Goal: Transaction & Acquisition: Download file/media

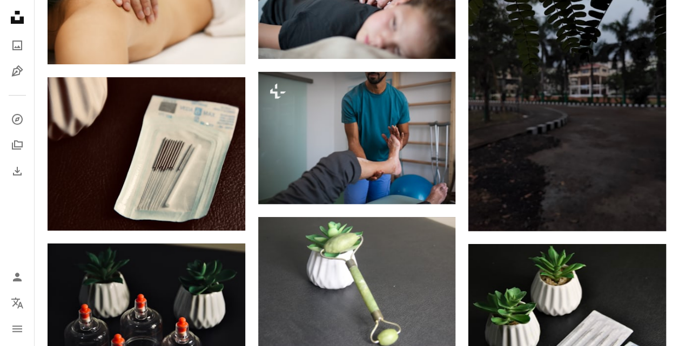
scroll to position [6250, 0]
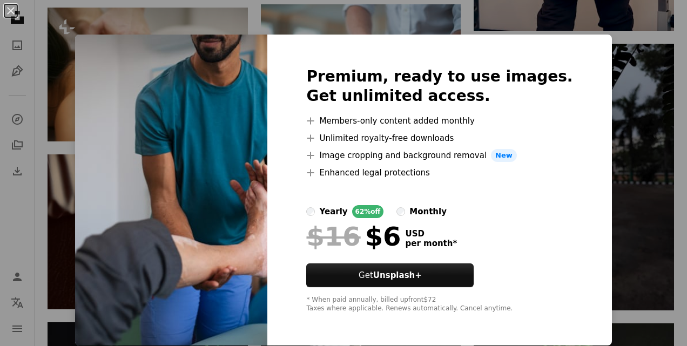
click at [617, 52] on div "An X shape Premium, ready to use images. Get unlimited access. A plus sign Memb…" at bounding box center [343, 173] width 687 height 346
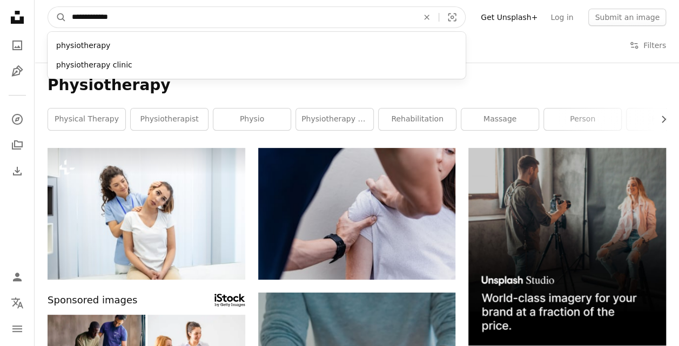
drag, startPoint x: 205, startPoint y: 22, endPoint x: 27, endPoint y: 22, distance: 178.1
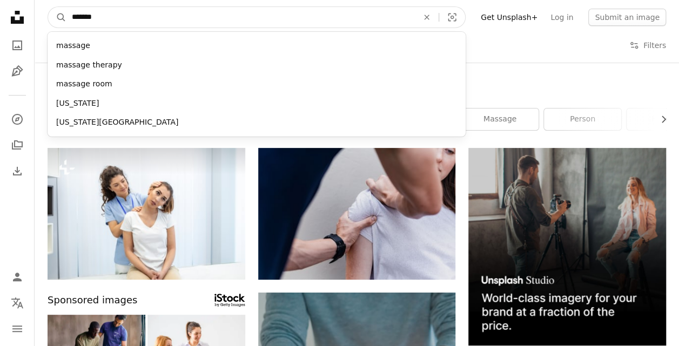
type input "*******"
click at [48, 7] on button "A magnifying glass" at bounding box center [57, 17] width 18 height 21
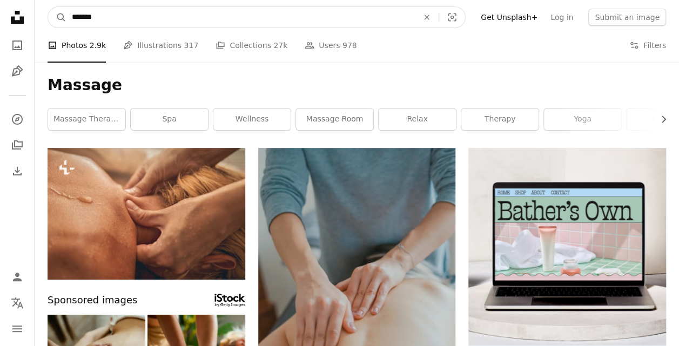
drag, startPoint x: 64, startPoint y: 19, endPoint x: 16, endPoint y: 19, distance: 48.0
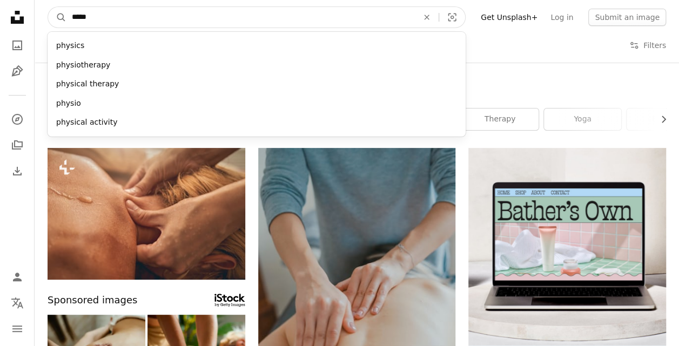
type input "******"
click button "A magnifying glass" at bounding box center [57, 17] width 18 height 21
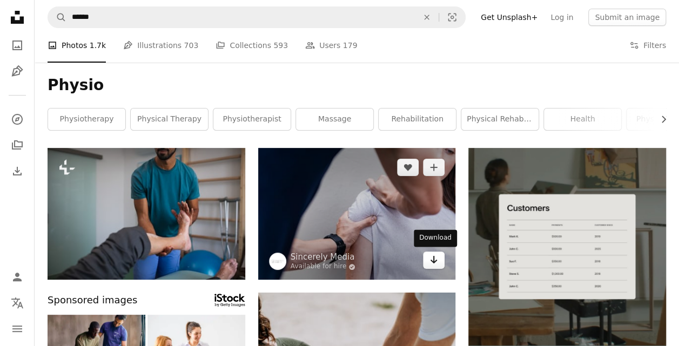
click at [431, 262] on icon "Arrow pointing down" at bounding box center [433, 259] width 9 height 13
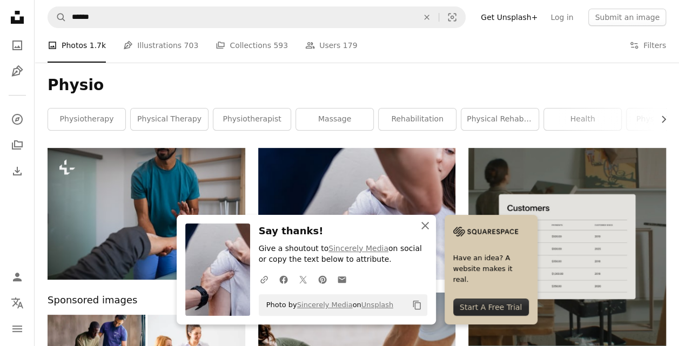
click at [420, 227] on icon "An X shape" at bounding box center [424, 225] width 13 height 13
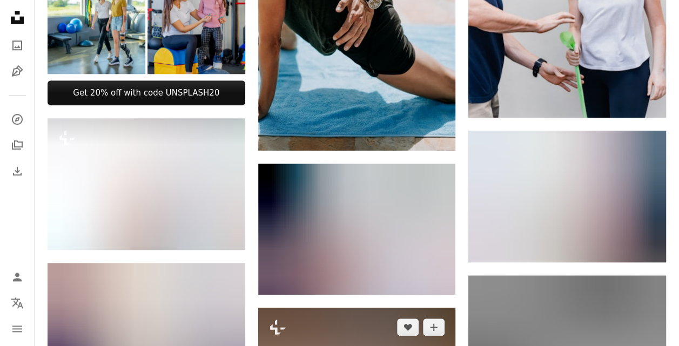
scroll to position [540, 0]
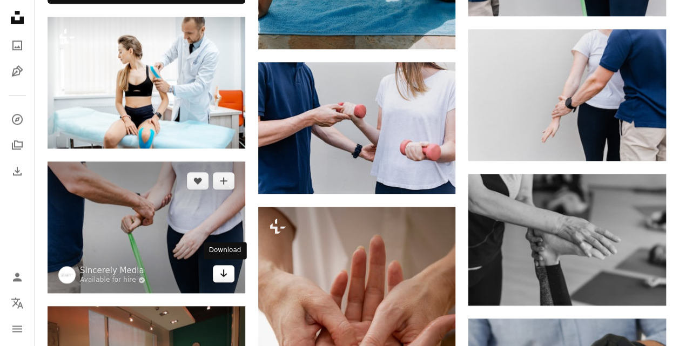
click at [218, 271] on link "Arrow pointing down" at bounding box center [224, 273] width 22 height 17
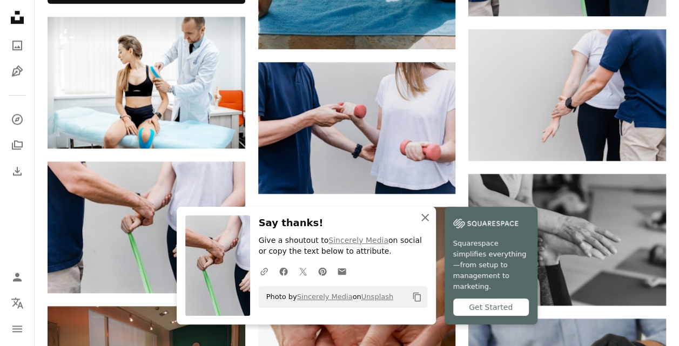
click at [423, 224] on icon "An X shape" at bounding box center [424, 217] width 13 height 13
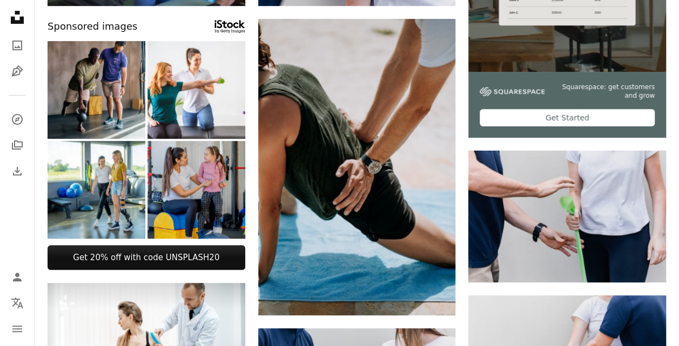
scroll to position [0, 0]
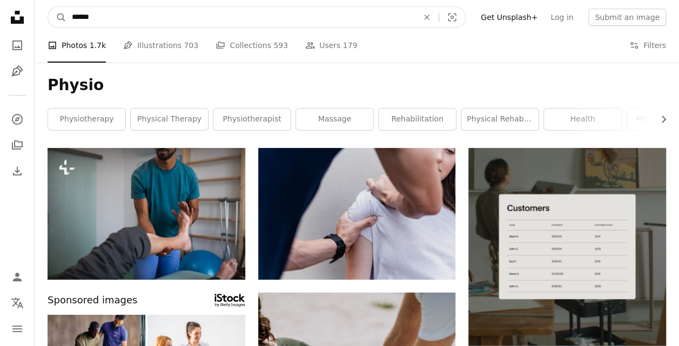
click at [151, 17] on input "******" at bounding box center [240, 17] width 348 height 21
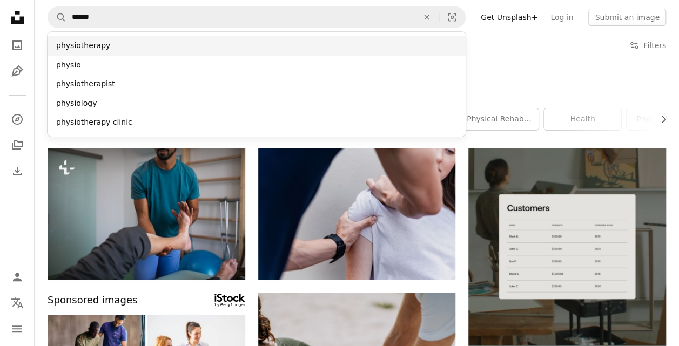
click at [106, 41] on div "physiotherapy" at bounding box center [257, 45] width 418 height 19
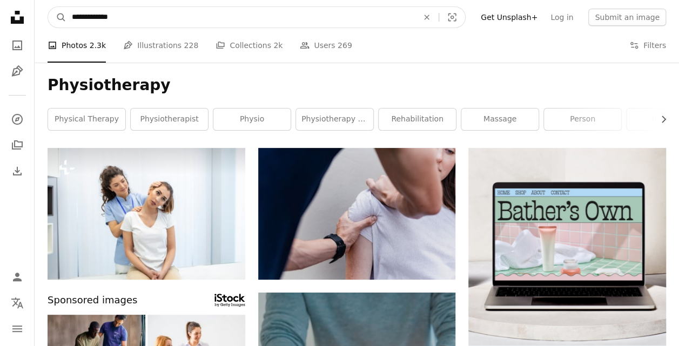
click at [130, 16] on input "**********" at bounding box center [240, 17] width 348 height 21
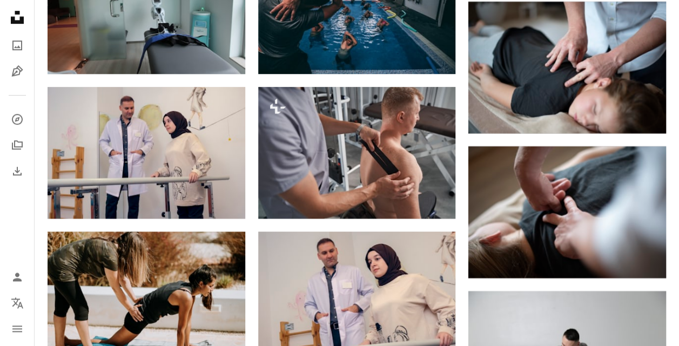
scroll to position [4426, 0]
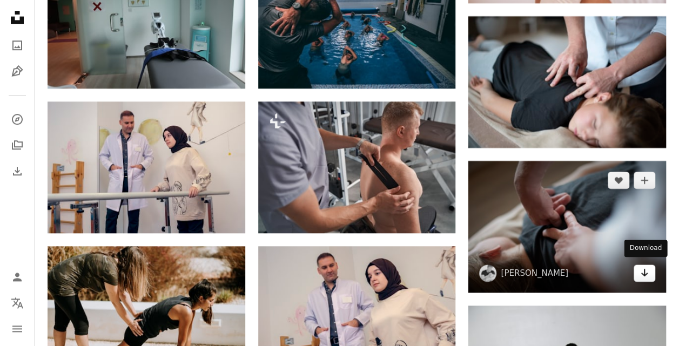
click at [637, 271] on link "Arrow pointing down" at bounding box center [644, 272] width 22 height 17
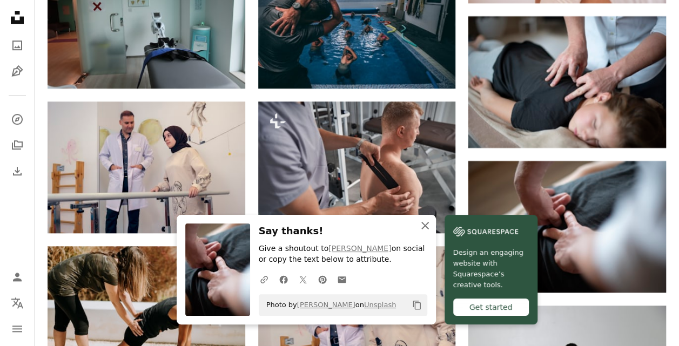
click at [426, 222] on icon "An X shape" at bounding box center [424, 225] width 13 height 13
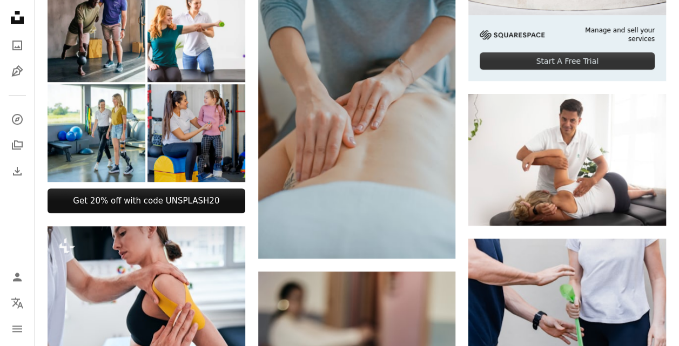
scroll to position [0, 0]
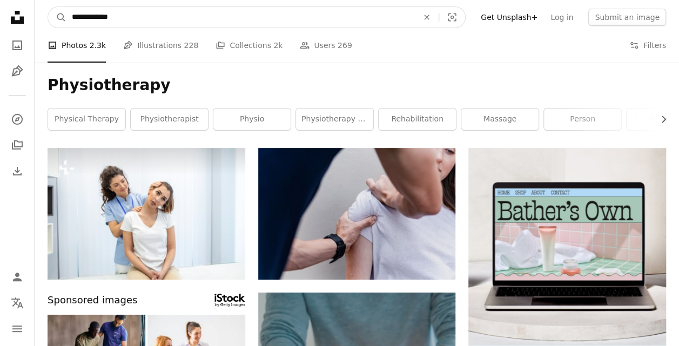
click at [143, 17] on input "**********" at bounding box center [240, 17] width 348 height 21
type input "**********"
click at [48, 7] on button "A magnifying glass" at bounding box center [57, 17] width 18 height 21
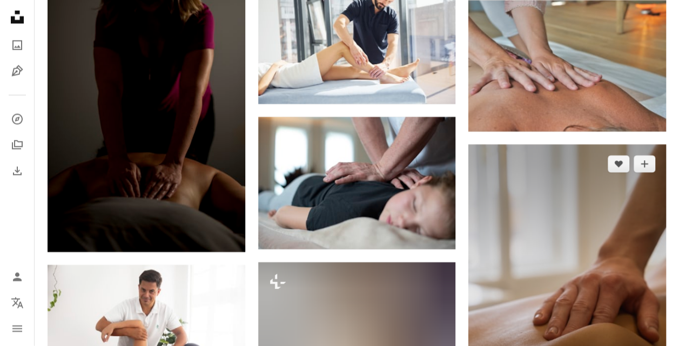
scroll to position [1242, 0]
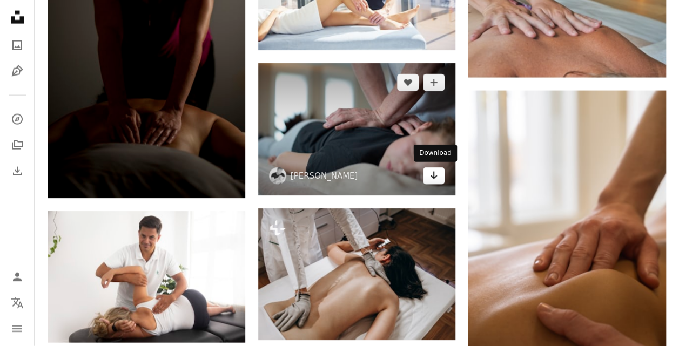
click at [431, 179] on icon "Arrow pointing down" at bounding box center [433, 175] width 9 height 13
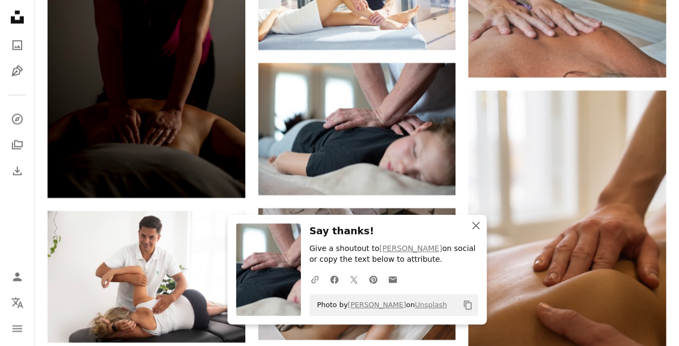
click at [478, 225] on icon "An X shape" at bounding box center [475, 225] width 13 height 13
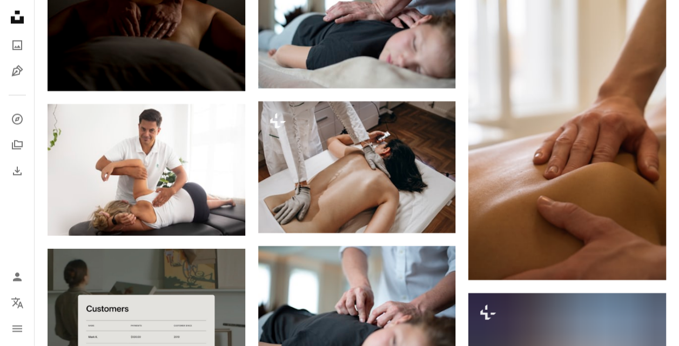
scroll to position [1349, 0]
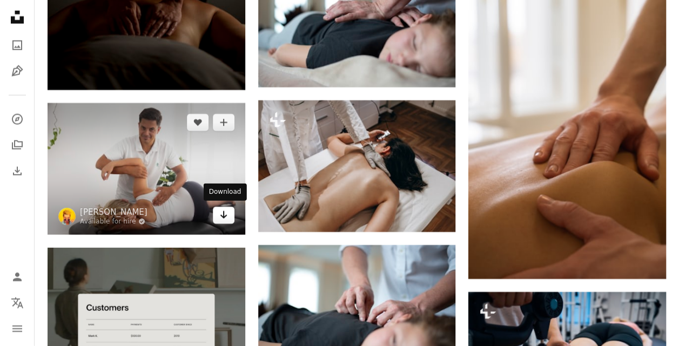
click at [229, 217] on link "Arrow pointing down" at bounding box center [224, 215] width 22 height 17
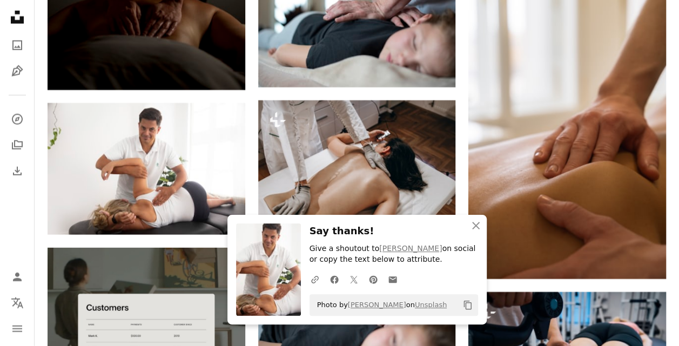
click at [402, 228] on h3 "Say thanks!" at bounding box center [393, 231] width 168 height 16
click at [474, 228] on icon "An X shape" at bounding box center [475, 225] width 13 height 13
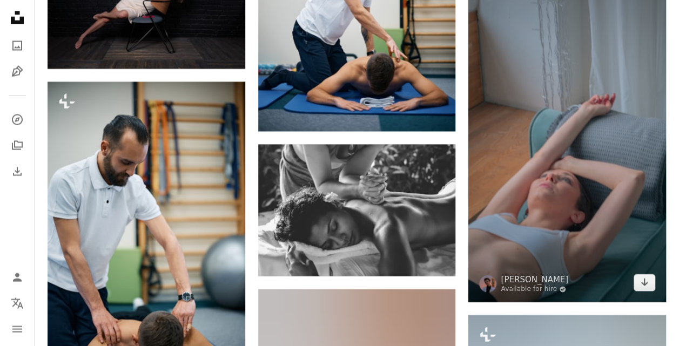
scroll to position [7071, 0]
